Goal: Task Accomplishment & Management: Manage account settings

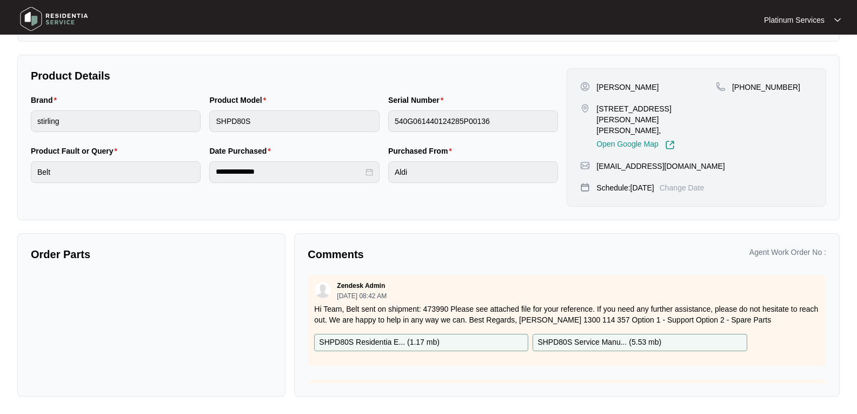
scroll to position [188, 0]
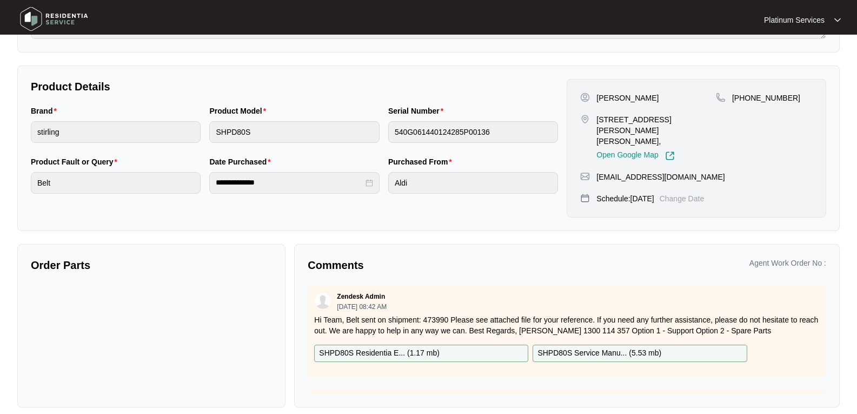
click at [65, 18] on img at bounding box center [54, 19] width 76 height 32
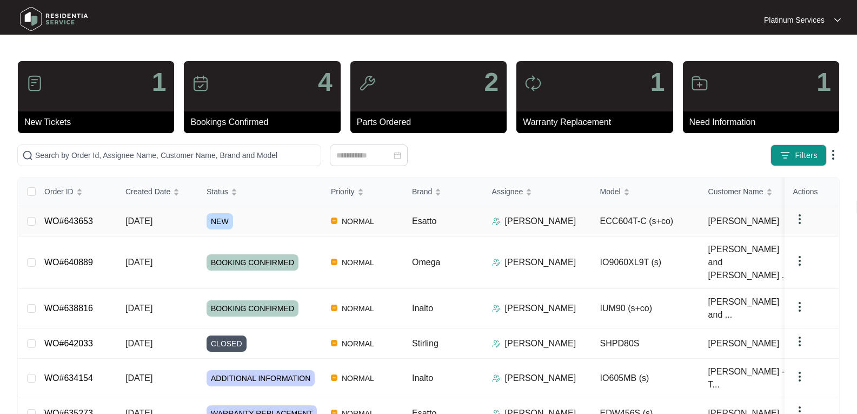
click at [226, 221] on span "NEW" at bounding box center [220, 221] width 26 height 16
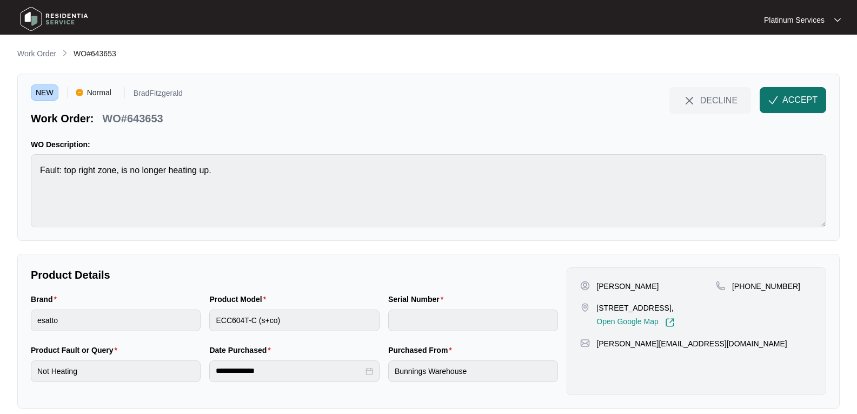
click at [811, 105] on span "ACCEPT" at bounding box center [799, 100] width 35 height 13
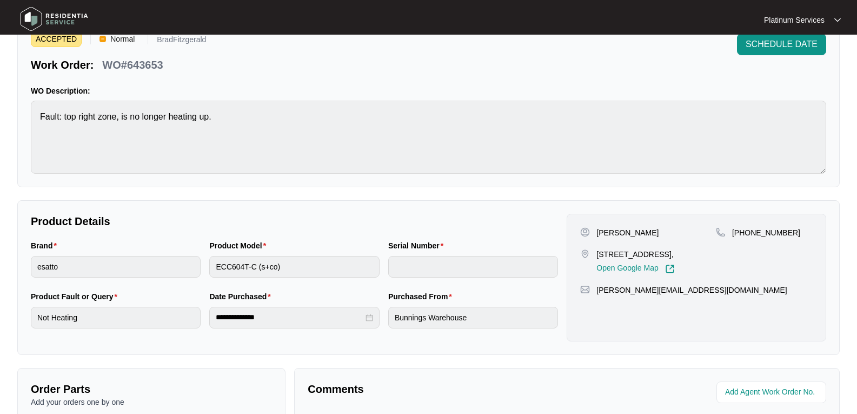
scroll to position [54, 0]
drag, startPoint x: 653, startPoint y: 232, endPoint x: 9, endPoint y: 105, distance: 656.4
click at [596, 235] on div "[PERSON_NAME]" at bounding box center [648, 232] width 136 height 11
copy p "[PERSON_NAME]"
drag, startPoint x: 604, startPoint y: 261, endPoint x: 596, endPoint y: 251, distance: 12.3
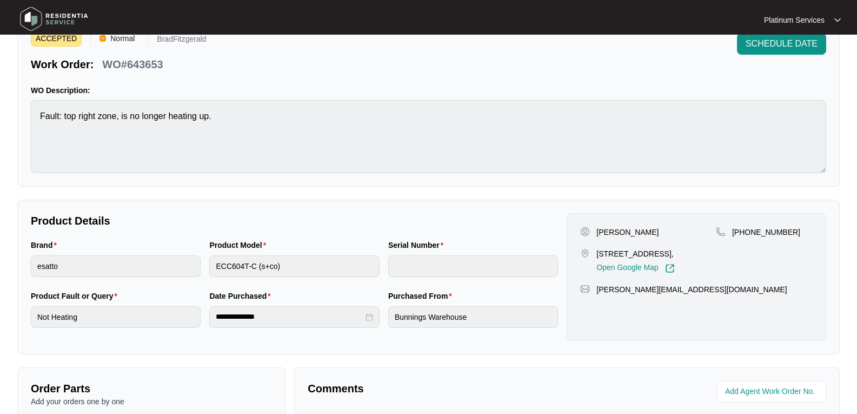
click at [596, 251] on div "[STREET_ADDRESS], Open Google Map" at bounding box center [648, 260] width 136 height 25
copy p "[STREET_ADDRESS],"
drag, startPoint x: 696, startPoint y: 300, endPoint x: 391, endPoint y: 300, distance: 305.5
click at [591, 295] on div "[PERSON_NAME][EMAIL_ADDRESS][DOMAIN_NAME]" at bounding box center [696, 289] width 232 height 11
copy div "[PERSON_NAME][EMAIL_ADDRESS][DOMAIN_NAME]"
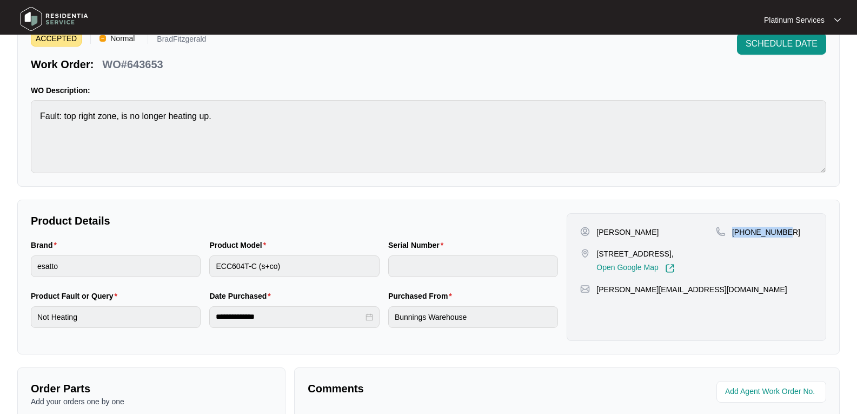
drag, startPoint x: 783, startPoint y: 227, endPoint x: 734, endPoint y: 231, distance: 49.4
click at [734, 231] on div "[PHONE_NUMBER]" at bounding box center [764, 232] width 97 height 11
copy p "[PHONE_NUMBER]"
click at [26, 124] on div "ACCEPTED Normal BradFitzgerald Work Order: WO#643653 SCHEDULE DATE WO Descripti…" at bounding box center [428, 102] width 822 height 167
click at [189, 265] on div "Brand esatto Product Model ECC604T-C (s+co) Serial Number" at bounding box center [294, 264] width 536 height 51
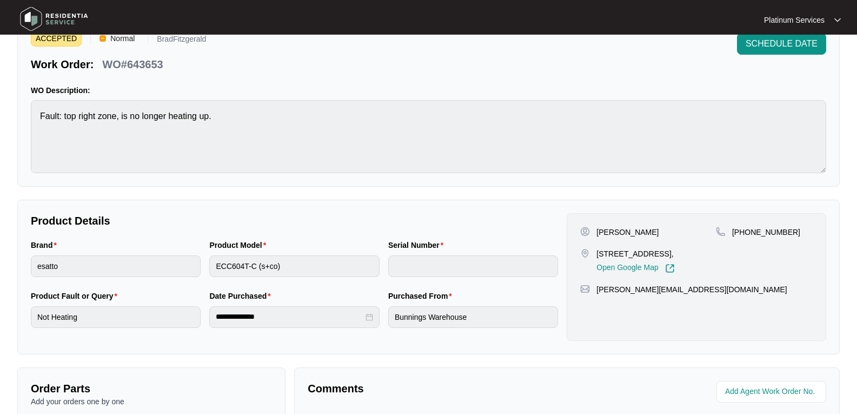
click at [139, 59] on p "WO#643653" at bounding box center [132, 64] width 61 height 15
copy p "643653"
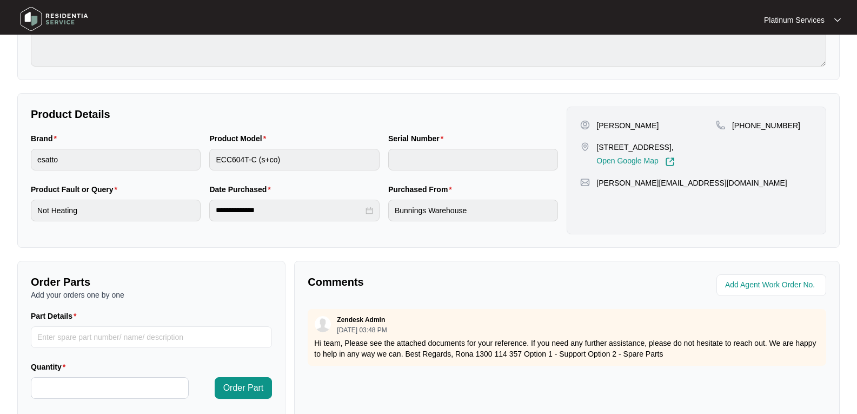
scroll to position [270, 0]
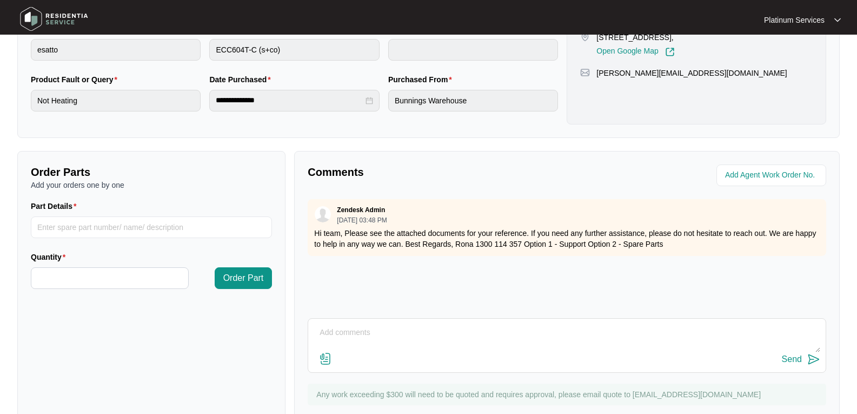
click at [365, 348] on textarea at bounding box center [567, 338] width 507 height 28
type textarea "Hi Team, May we request for an exploded view? Thank you."
click at [814, 364] on img at bounding box center [813, 358] width 13 height 13
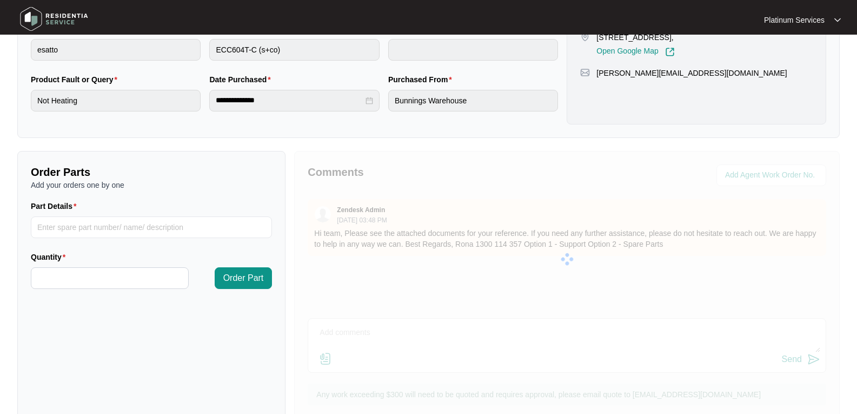
scroll to position [0, 0]
